Goal: Information Seeking & Learning: Understand process/instructions

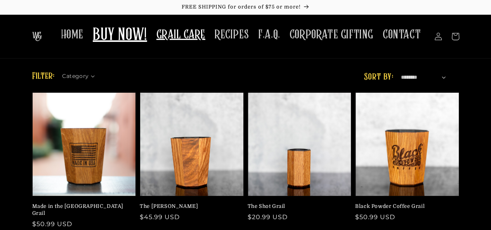
click at [195, 35] on span "GRAIL CARE" at bounding box center [180, 34] width 49 height 15
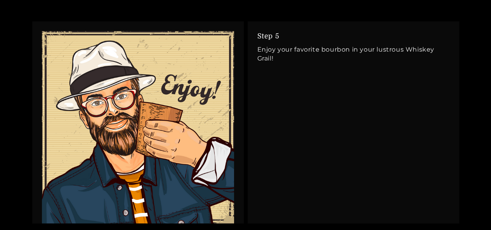
scroll to position [1862, 0]
